Goal: Transaction & Acquisition: Purchase product/service

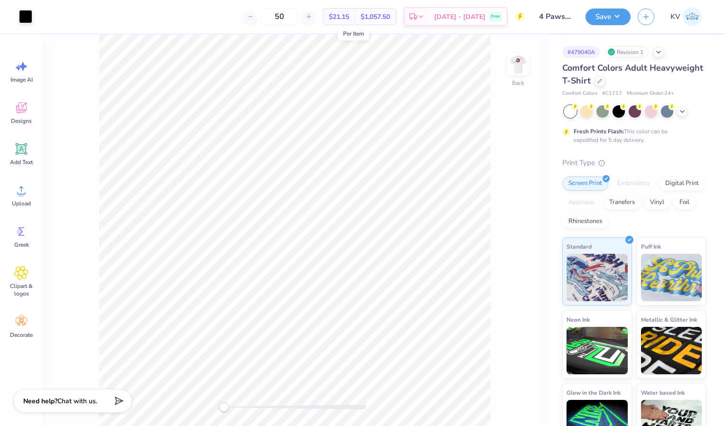
click at [349, 17] on span "$21.15" at bounding box center [339, 17] width 20 height 10
click at [524, 67] on img at bounding box center [518, 65] width 38 height 38
click at [524, 67] on img at bounding box center [517, 64] width 19 height 19
click at [605, 81] on div at bounding box center [599, 80] width 10 height 10
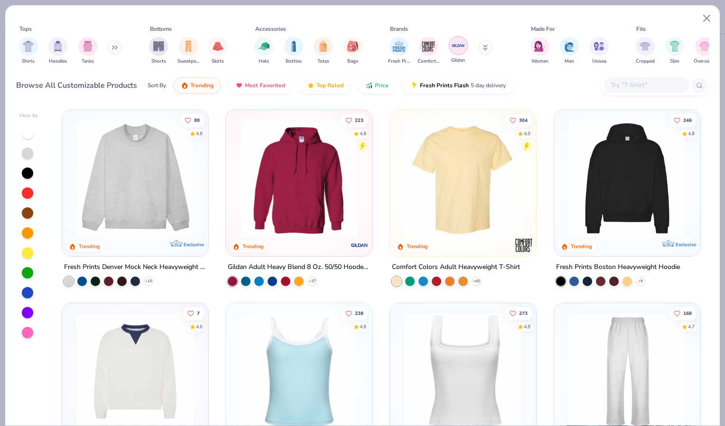
click at [466, 42] on div "filter for Gildan" at bounding box center [458, 45] width 19 height 19
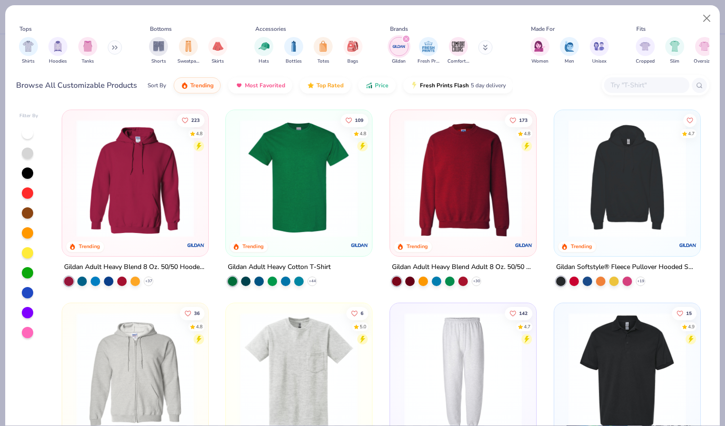
click at [313, 204] on img at bounding box center [298, 179] width 127 height 118
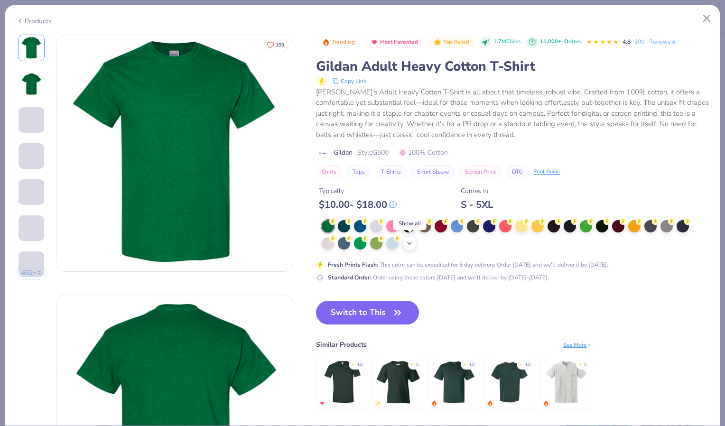
click at [411, 243] on icon at bounding box center [410, 244] width 8 height 8
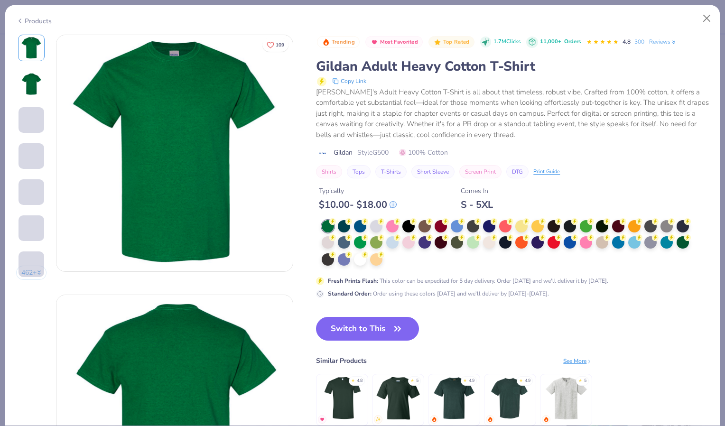
click at [395, 261] on div at bounding box center [509, 243] width 374 height 46
click at [362, 262] on div at bounding box center [360, 258] width 12 height 12
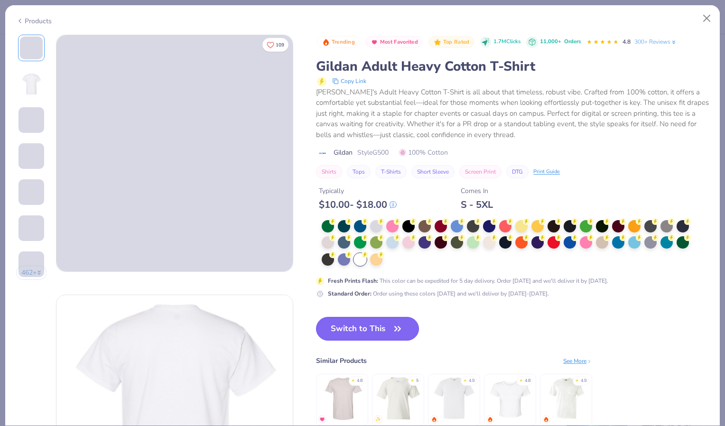
click at [371, 332] on button "Switch to This" at bounding box center [367, 329] width 103 height 24
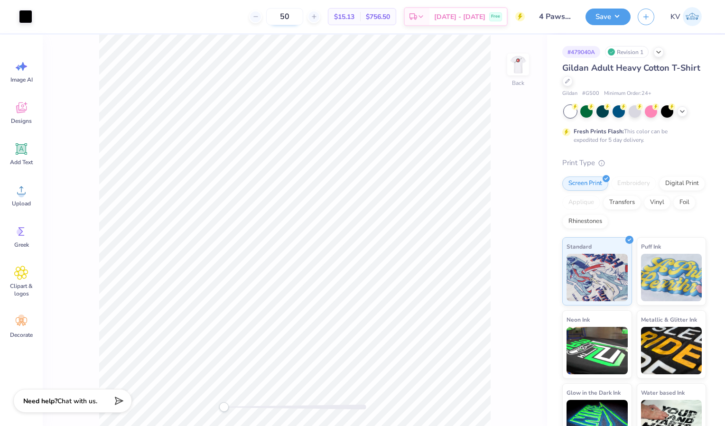
click at [303, 14] on input "50" at bounding box center [284, 16] width 37 height 17
type input "5"
type input "2"
type input "50"
